Goal: Find specific page/section: Find specific page/section

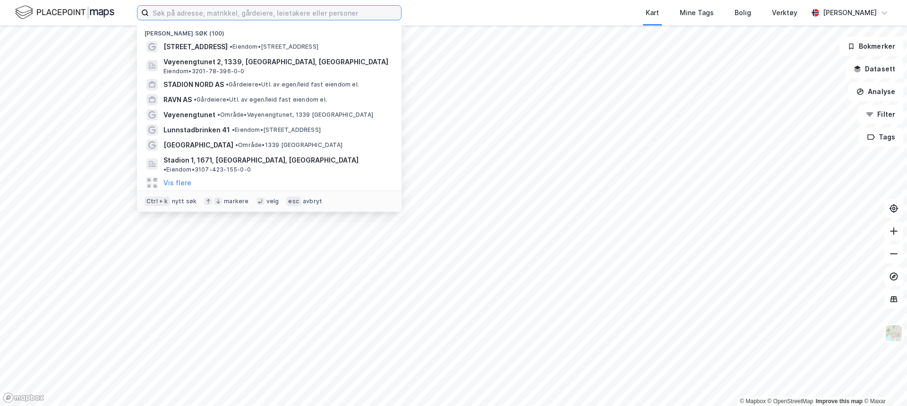
click at [255, 15] on input at bounding box center [275, 13] width 252 height 14
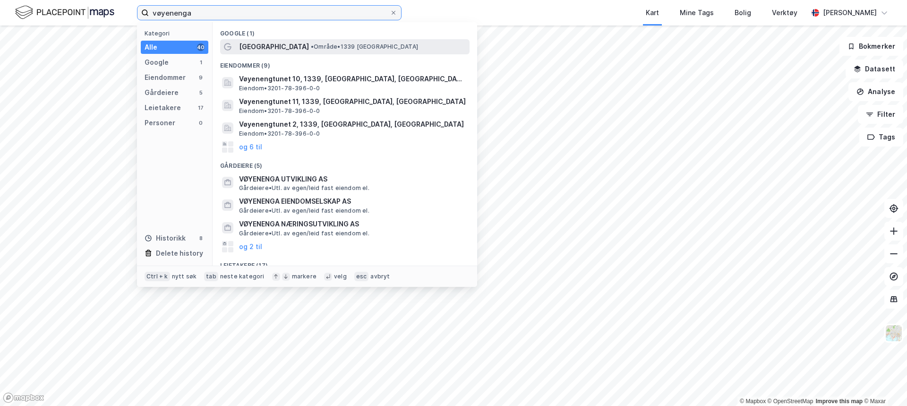
type input "vøyenenga"
click at [334, 43] on span "• Område • 1339 [GEOGRAPHIC_DATA]" at bounding box center [364, 47] width 107 height 8
